Goal: Check status: Check status

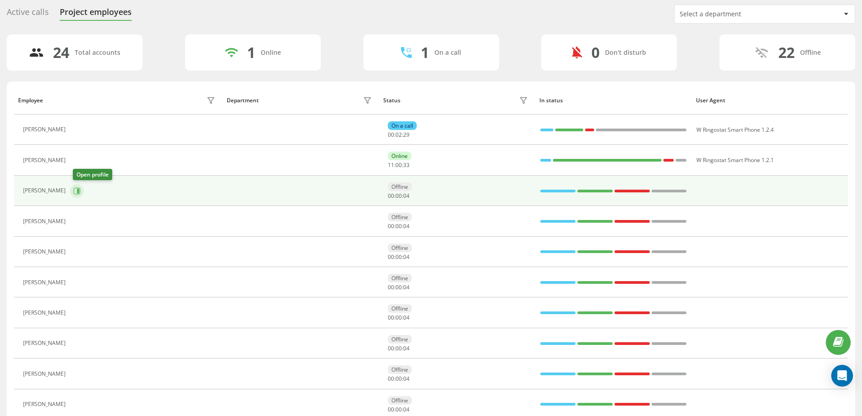
scroll to position [45, 0]
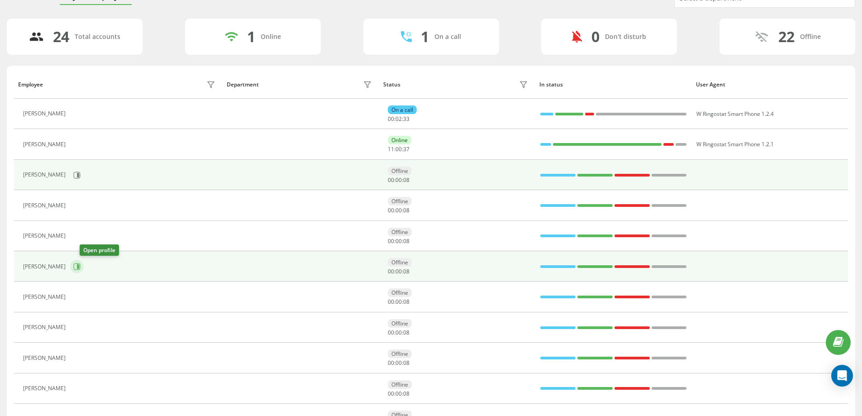
click at [79, 268] on icon at bounding box center [78, 266] width 2 height 5
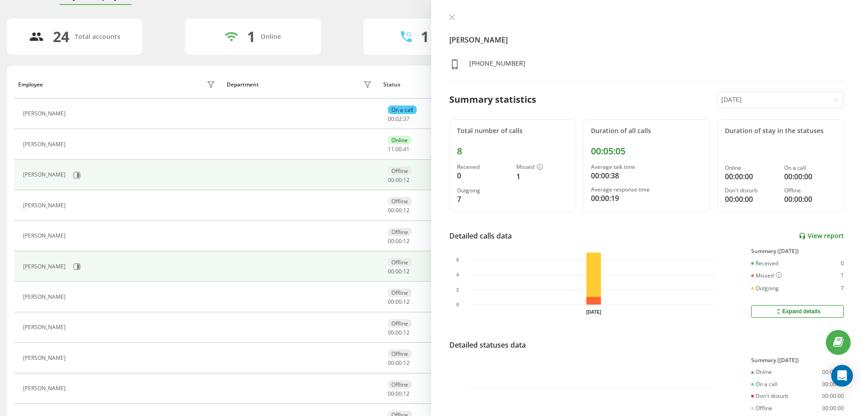
click at [816, 234] on link "View report" at bounding box center [821, 236] width 45 height 8
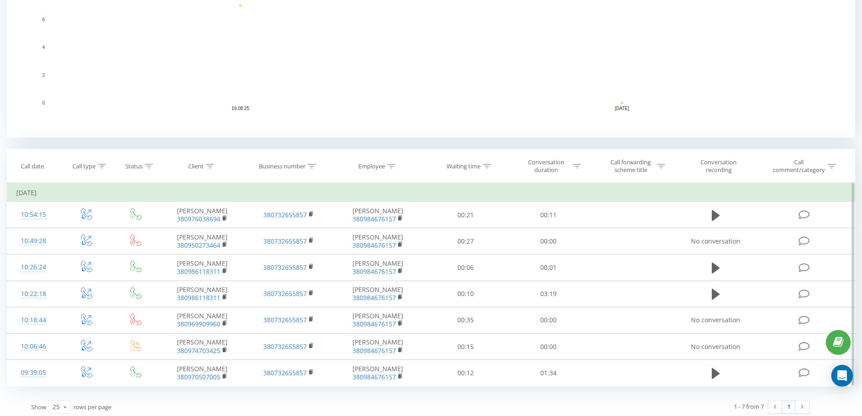
scroll to position [246, 0]
